Goal: Obtain resource: Download file/media

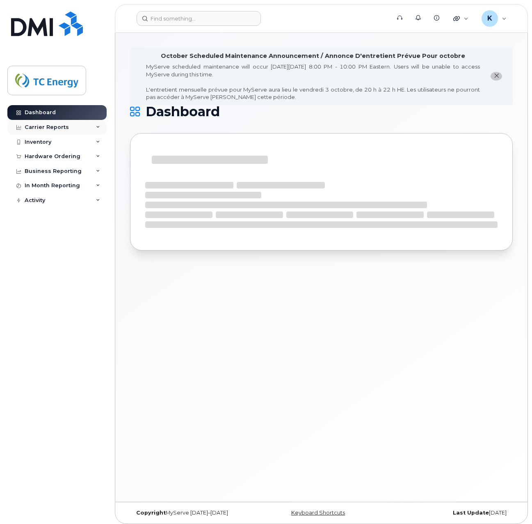
click at [40, 125] on div "Carrier Reports" at bounding box center [47, 127] width 44 height 7
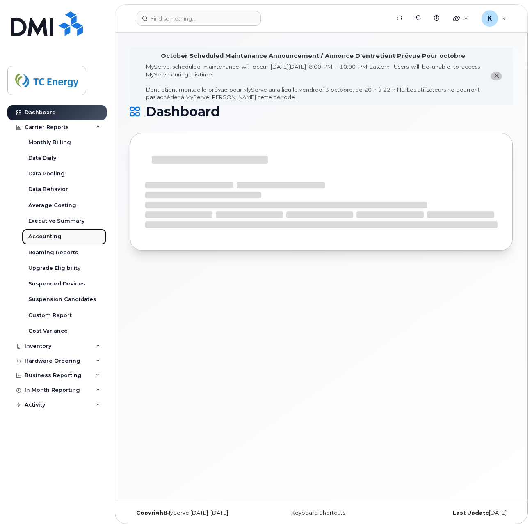
click at [43, 236] on div "Accounting" at bounding box center [44, 236] width 33 height 7
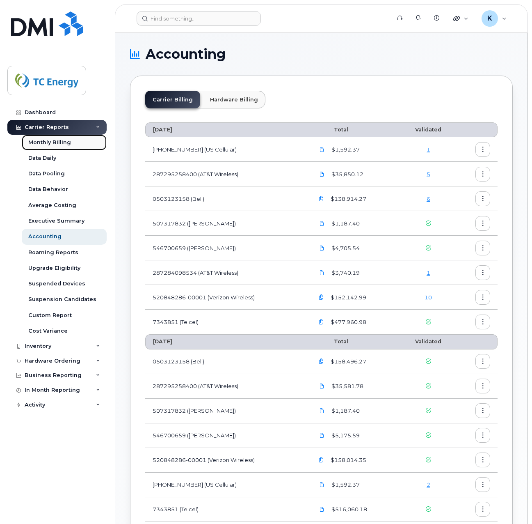
click at [53, 141] on div "Monthly Billing" at bounding box center [49, 142] width 43 height 7
click at [41, 234] on div "Accounting" at bounding box center [44, 236] width 33 height 7
click at [481, 148] on icon "button" at bounding box center [483, 149] width 5 height 5
click at [441, 182] on span "Download" at bounding box center [446, 182] width 32 height 7
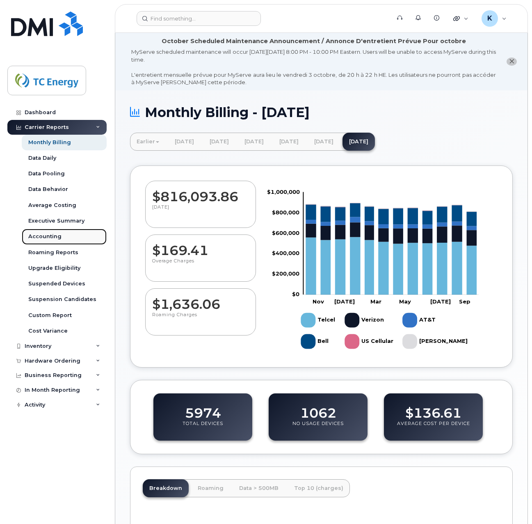
click at [38, 234] on div "Accounting" at bounding box center [44, 236] width 33 height 7
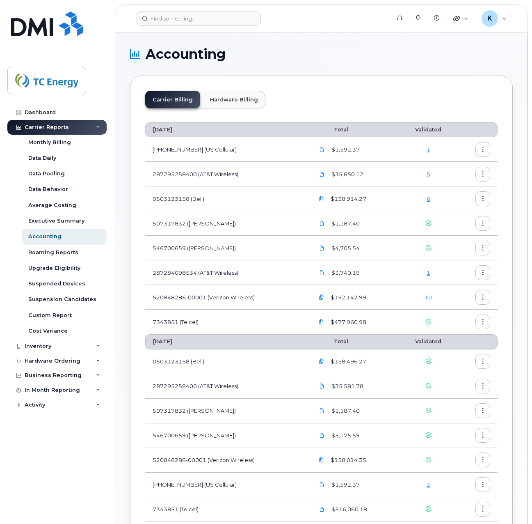
click at [483, 147] on icon "button" at bounding box center [483, 149] width 5 height 5
click at [455, 185] on span "Download" at bounding box center [446, 182] width 32 height 7
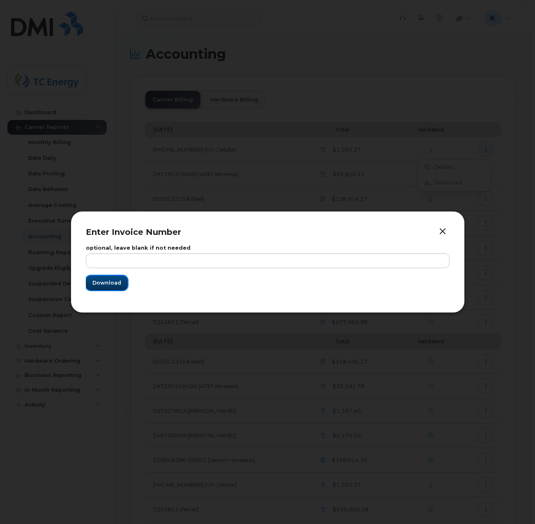
click at [111, 284] on span "Download" at bounding box center [106, 283] width 29 height 8
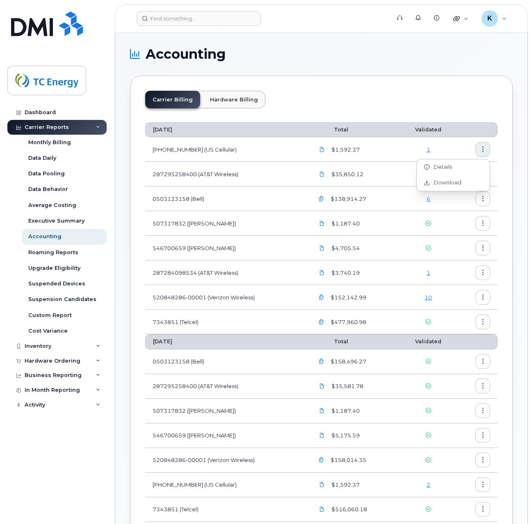
click at [474, 96] on div "Carrier Billing Hardware Billing" at bounding box center [321, 103] width 353 height 24
click at [482, 364] on icon "button" at bounding box center [483, 361] width 5 height 5
click at [450, 394] on span "Download" at bounding box center [446, 394] width 32 height 7
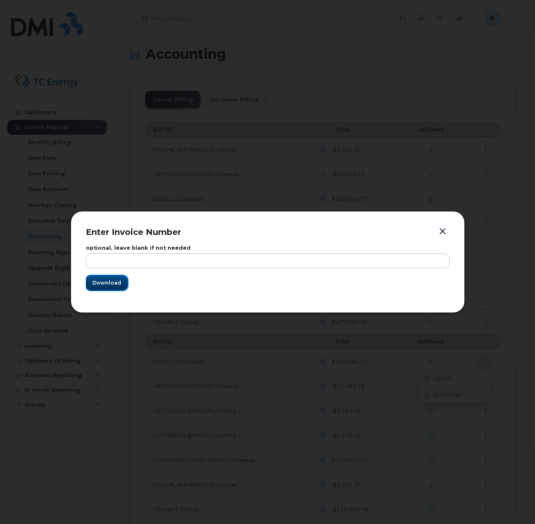
click at [110, 282] on span "Download" at bounding box center [106, 283] width 29 height 8
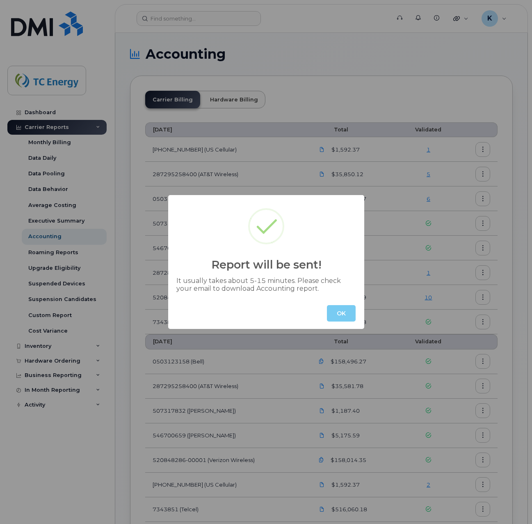
click at [338, 314] on button "OK" at bounding box center [341, 313] width 29 height 16
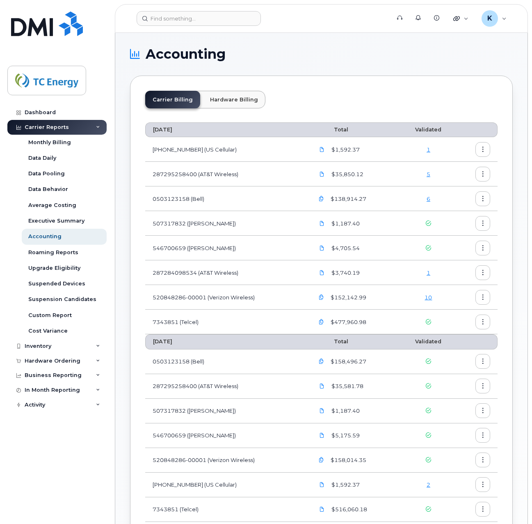
click at [487, 386] on button "button" at bounding box center [483, 385] width 15 height 15
click at [449, 420] on span "Download" at bounding box center [446, 419] width 32 height 7
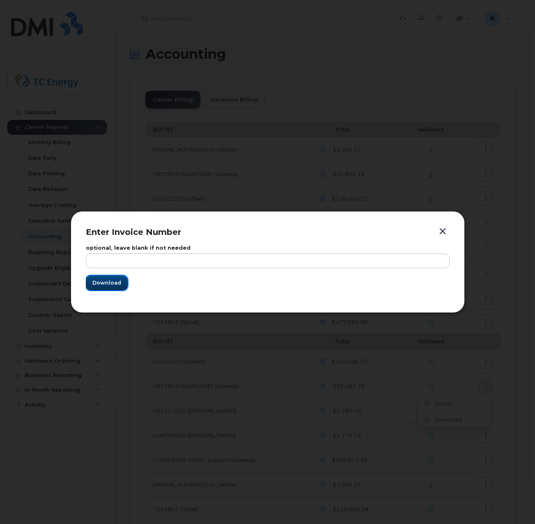
click at [101, 283] on span "Download" at bounding box center [106, 283] width 29 height 8
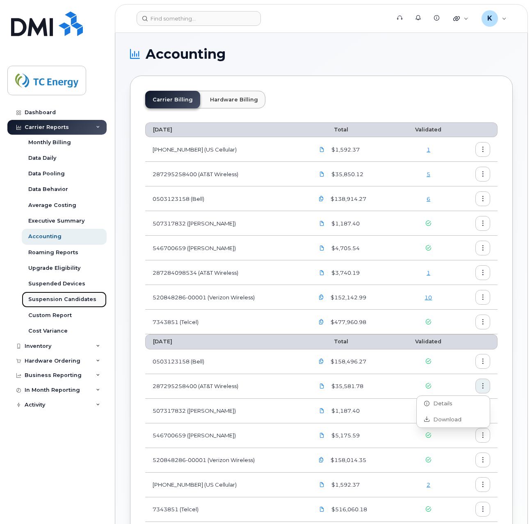
click at [48, 297] on div "Suspension Candidates" at bounding box center [62, 299] width 68 height 7
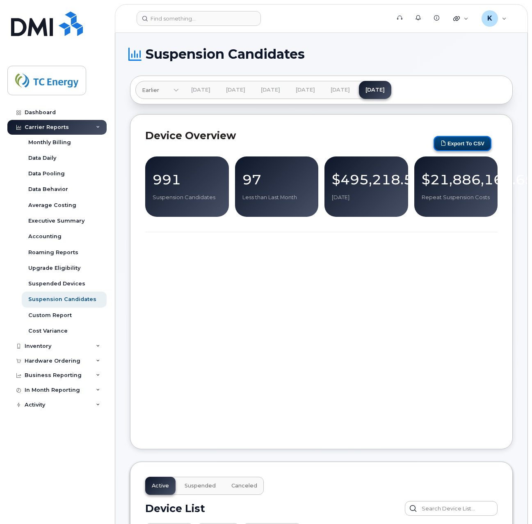
click at [459, 142] on button "Export to CSV" at bounding box center [463, 143] width 58 height 15
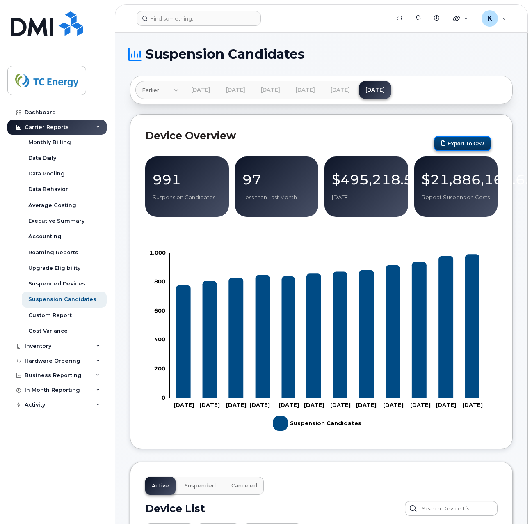
click at [468, 144] on button "Export to CSV" at bounding box center [463, 143] width 58 height 15
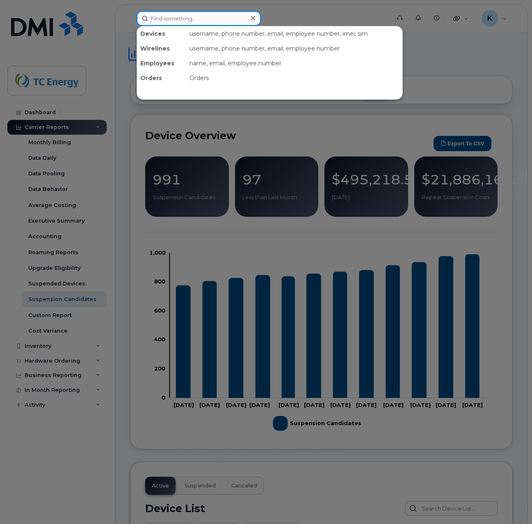
click at [189, 21] on input at bounding box center [199, 18] width 124 height 15
paste input "6813197394"
type input "6813197394"
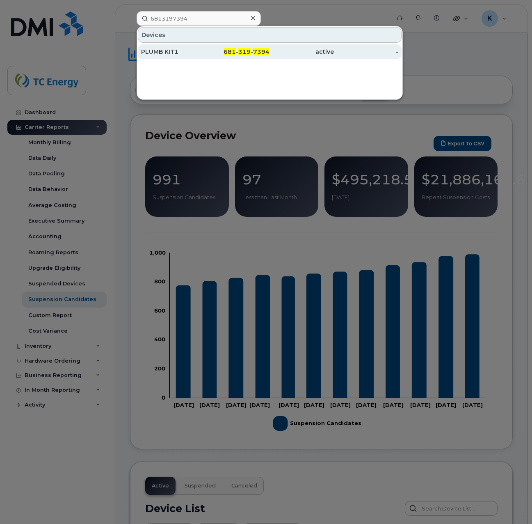
click at [156, 53] on div "PLUMB KIT1" at bounding box center [173, 52] width 64 height 8
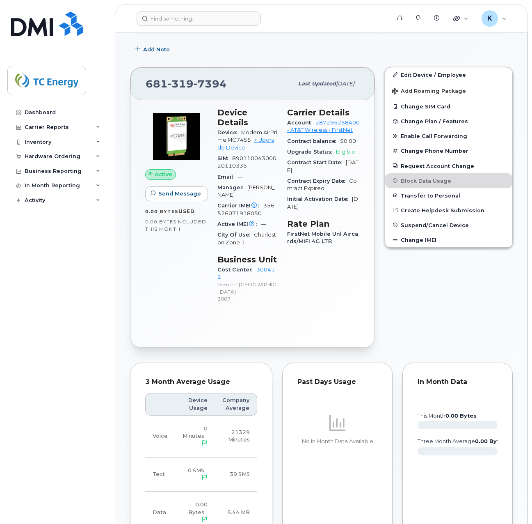
scroll to position [205, 0]
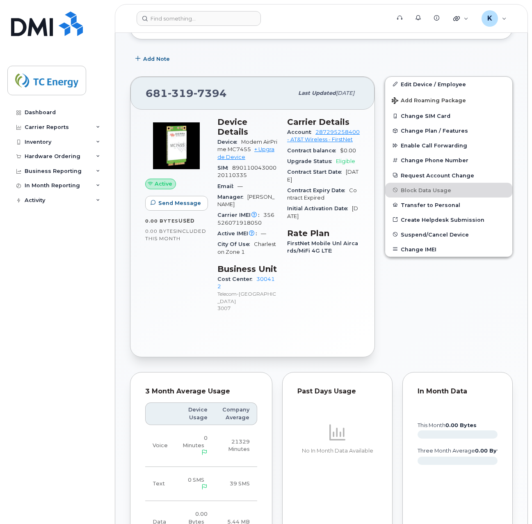
click at [45, 436] on div "Dashboard Carrier Reports Monthly Billing Data Daily Data Pooling Data Behavior…" at bounding box center [57, 308] width 101 height 406
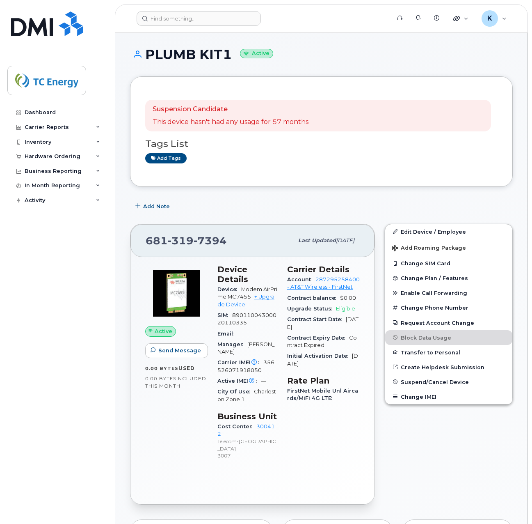
scroll to position [0, 0]
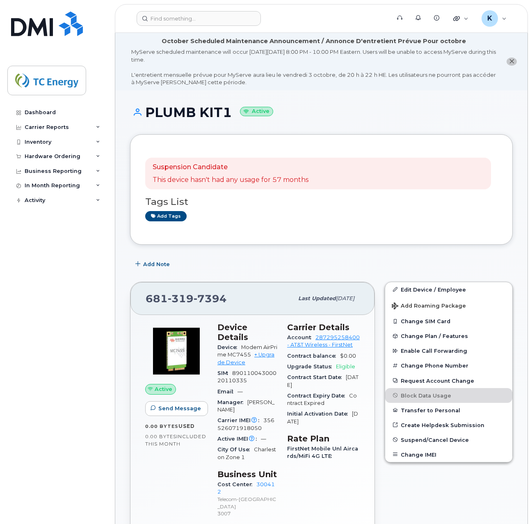
click at [50, 433] on div "Dashboard Carrier Reports Monthly Billing Data Daily Data Pooling Data Behavior…" at bounding box center [57, 308] width 101 height 406
click at [201, 11] on header "Support Alerts Knowledge Base Quicklinks Suspend / Cancel Device Change SIM Car…" at bounding box center [321, 18] width 413 height 29
click at [201, 18] on input at bounding box center [199, 18] width 124 height 15
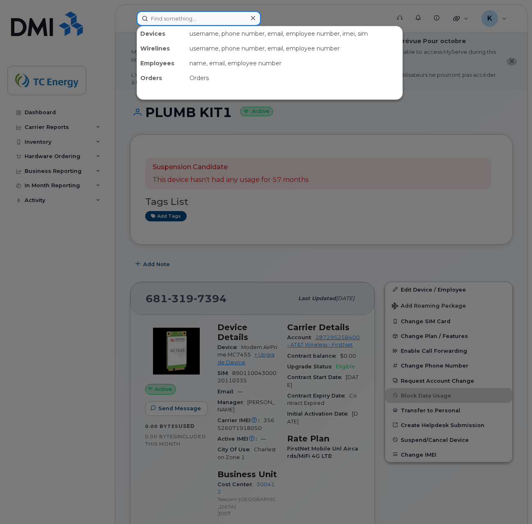
paste input "3045460178"
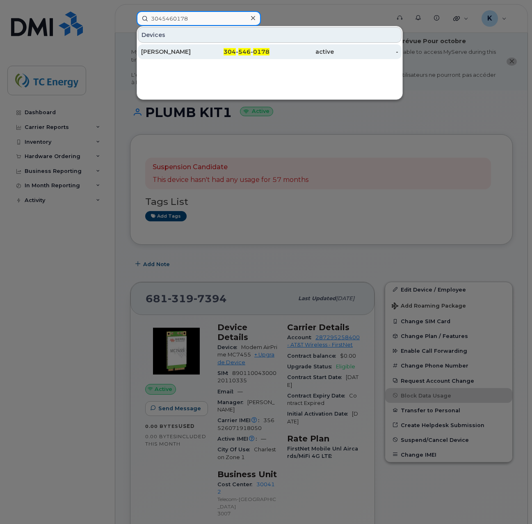
type input "3045460178"
click at [152, 49] on div "[PERSON_NAME]" at bounding box center [173, 52] width 64 height 8
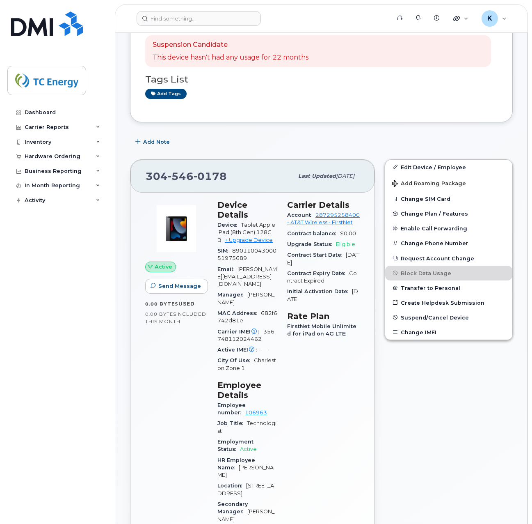
scroll to position [205, 0]
